Goal: Book appointment/travel/reservation

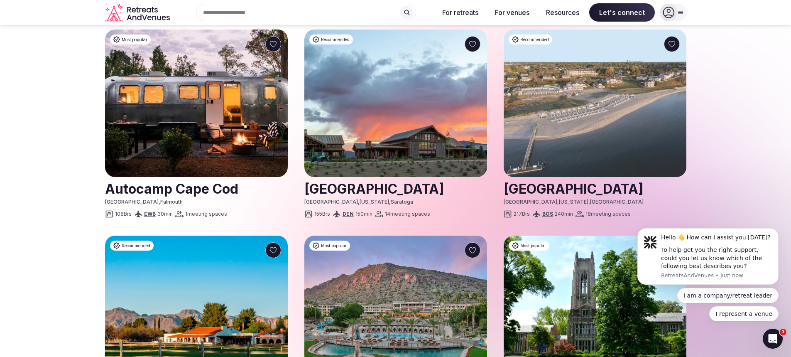
scroll to position [872, 0]
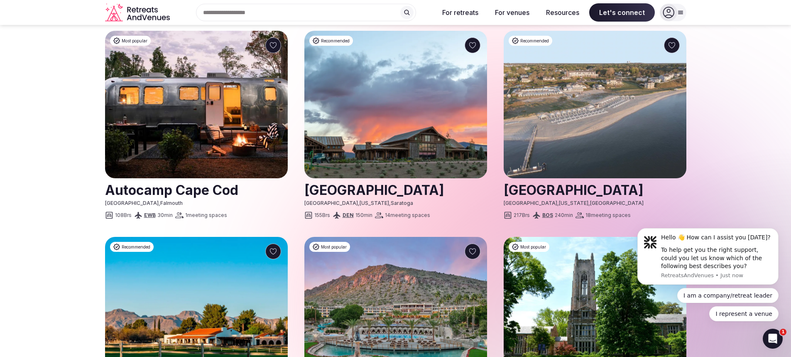
click at [356, 109] on img at bounding box center [395, 104] width 183 height 147
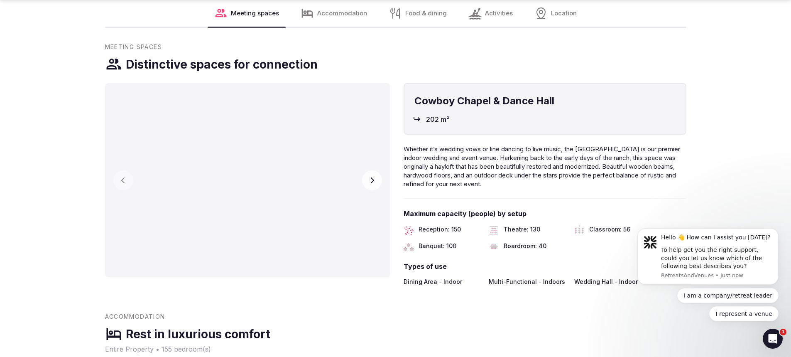
scroll to position [955, 0]
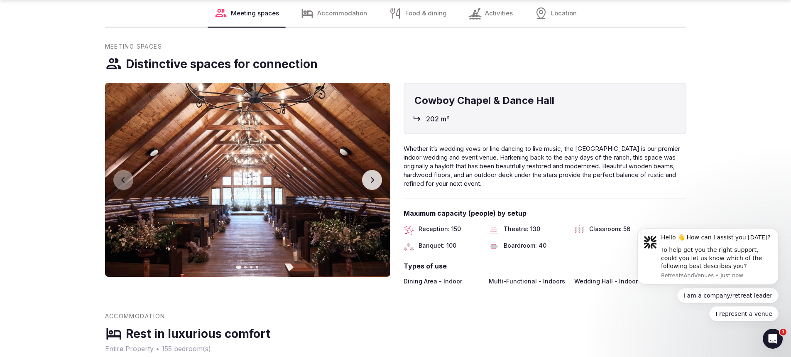
click at [363, 173] on button "Next slide" at bounding box center [372, 180] width 20 height 20
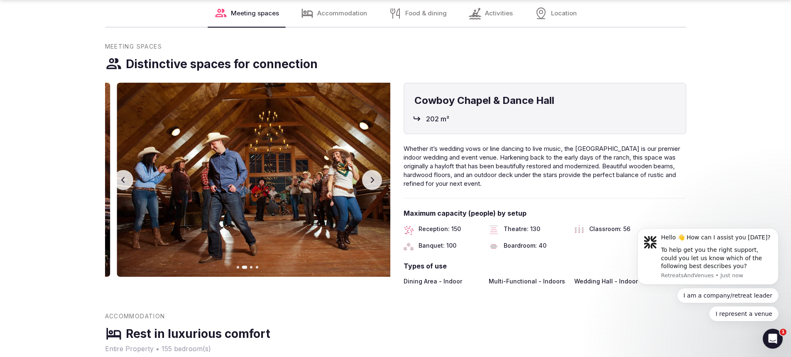
click at [363, 173] on button "Next slide" at bounding box center [372, 180] width 20 height 20
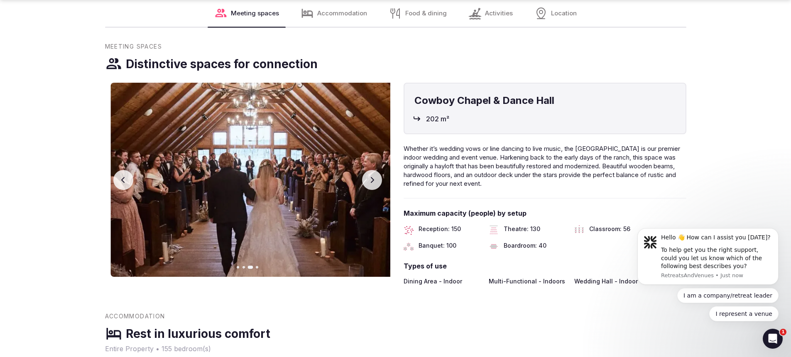
click at [363, 173] on button "Next slide" at bounding box center [372, 180] width 20 height 20
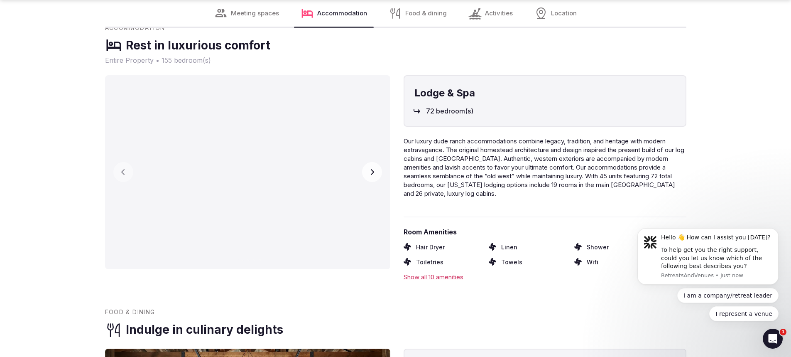
scroll to position [1245, 0]
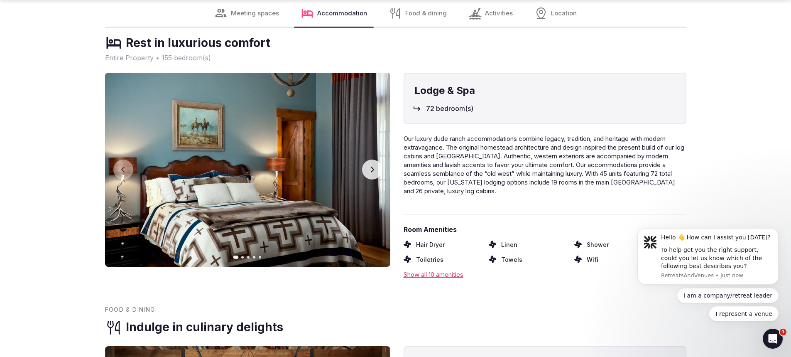
click at [369, 166] on icon "button" at bounding box center [372, 169] width 7 height 7
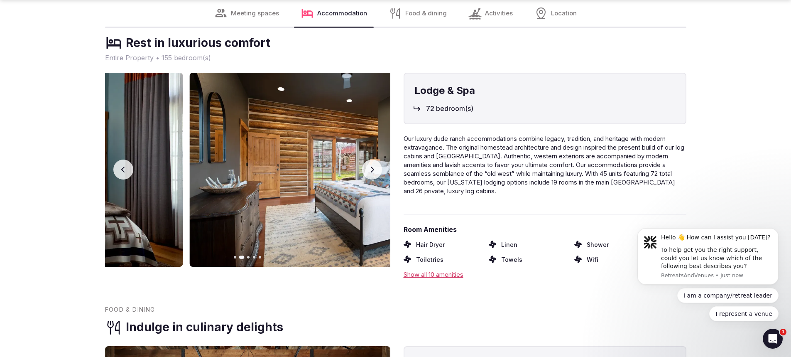
click at [369, 166] on icon "button" at bounding box center [372, 169] width 7 height 7
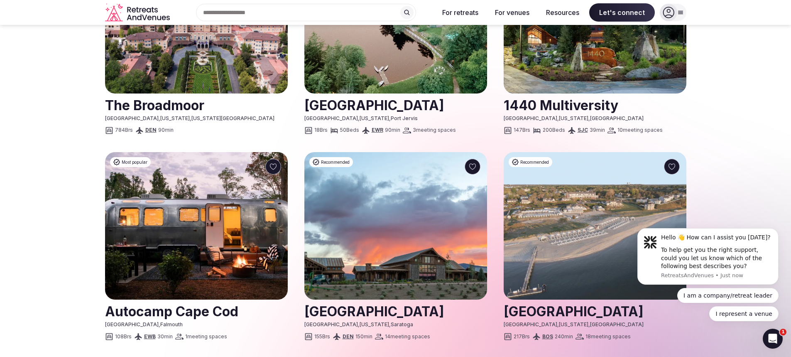
scroll to position [623, 0]
